Goal: Check status: Check status

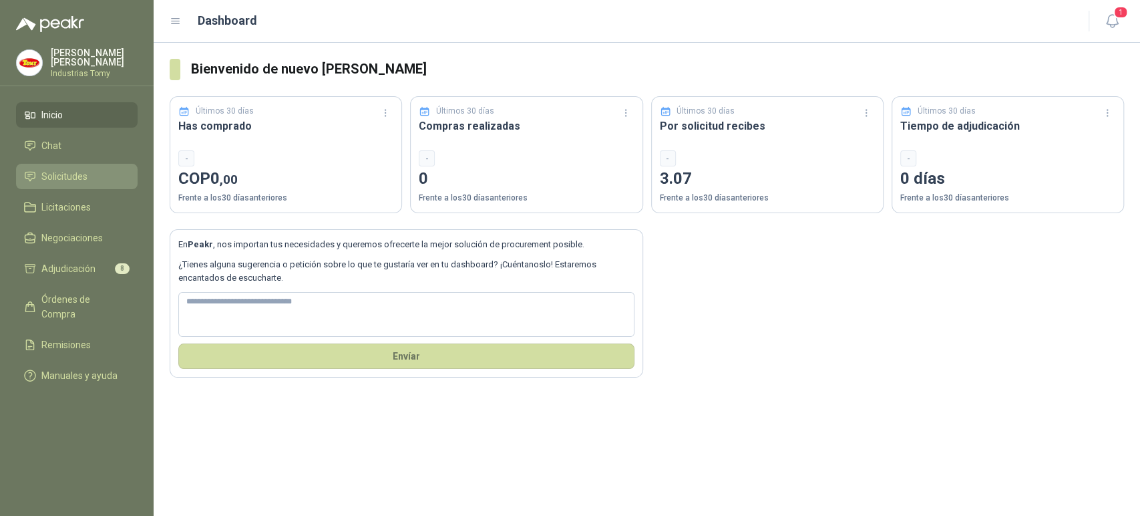
click at [104, 174] on li "Solicitudes" at bounding box center [77, 176] width 106 height 15
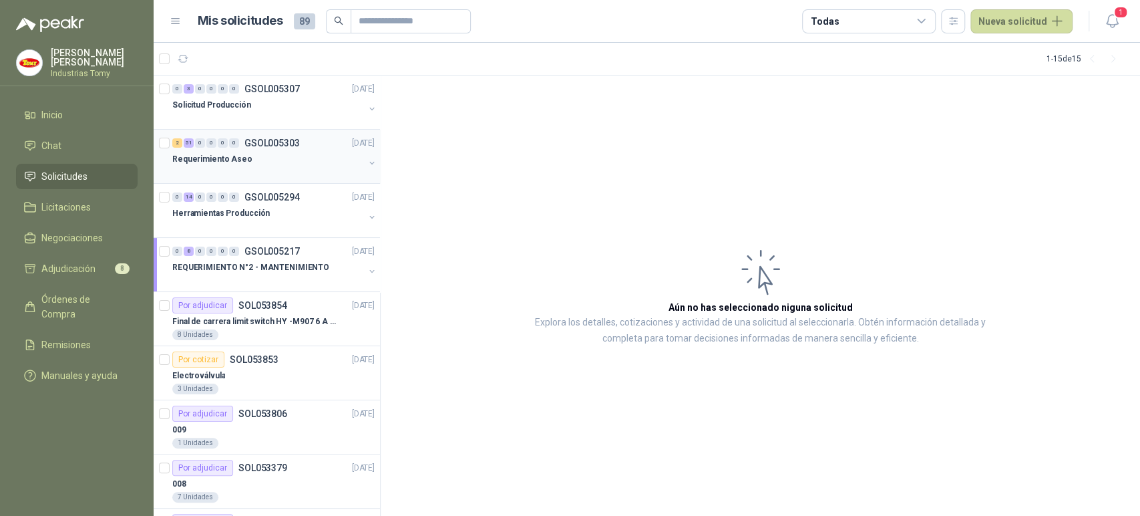
click at [282, 156] on div "Requerimiento Aseo" at bounding box center [268, 159] width 192 height 16
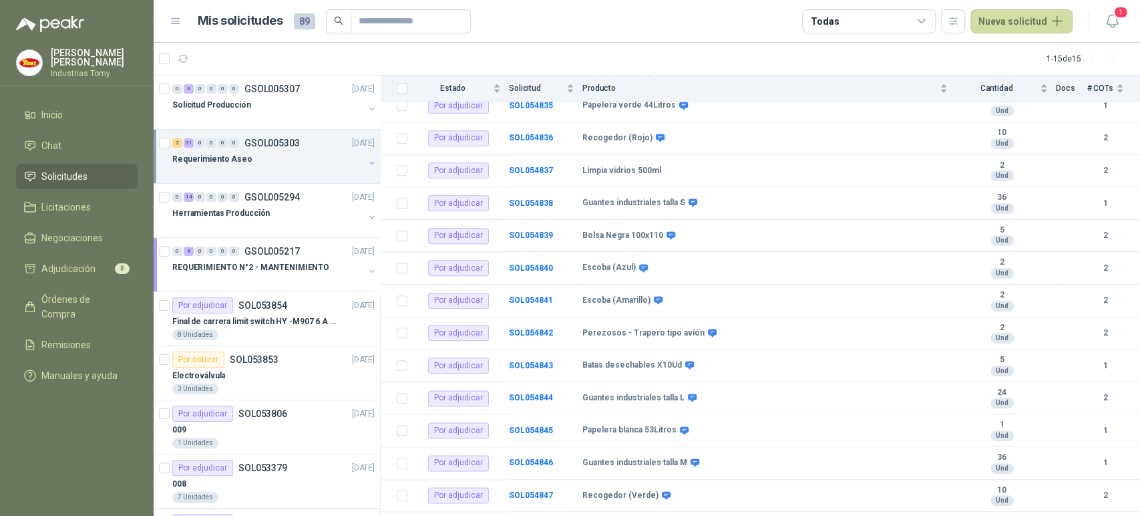
scroll to position [831, 0]
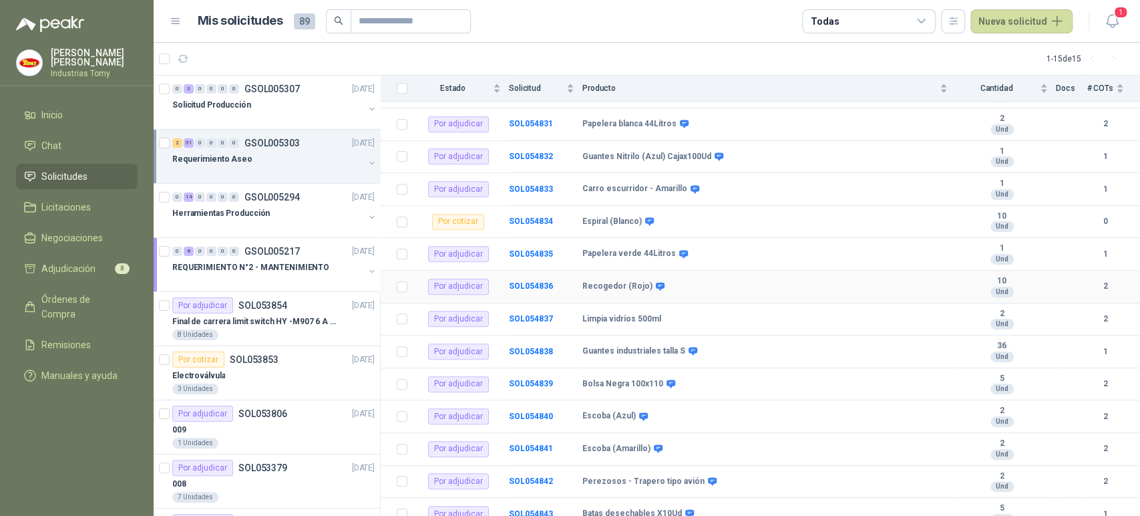
click at [626, 289] on b "Recogedor (Rojo)" at bounding box center [618, 286] width 70 height 11
click at [532, 287] on b "SOL054836" at bounding box center [531, 285] width 44 height 9
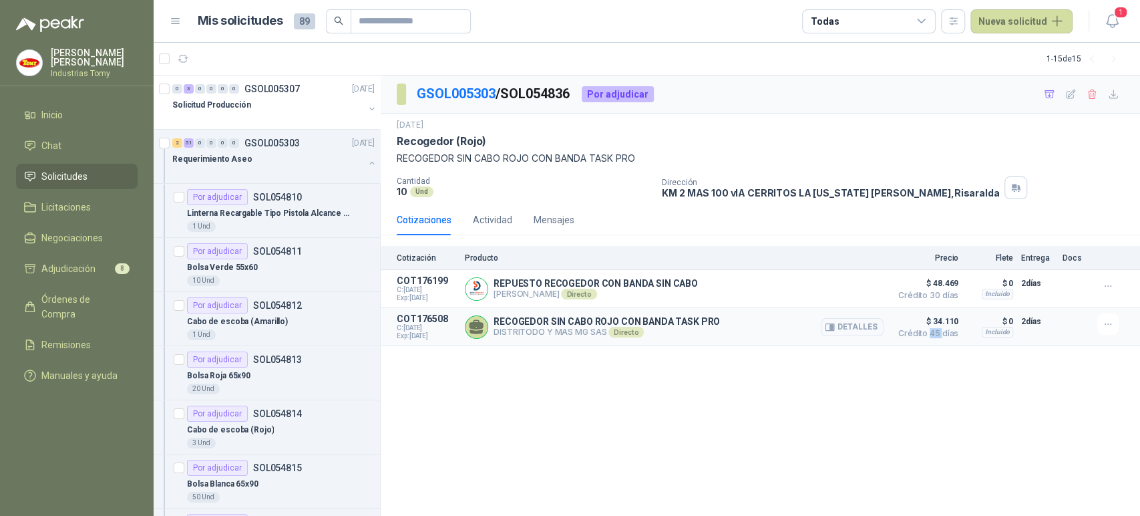
drag, startPoint x: 932, startPoint y: 335, endPoint x: 945, endPoint y: 335, distance: 12.7
click at [945, 335] on span "Crédito 45 días" at bounding box center [925, 333] width 67 height 8
